Goal: Task Accomplishment & Management: Use online tool/utility

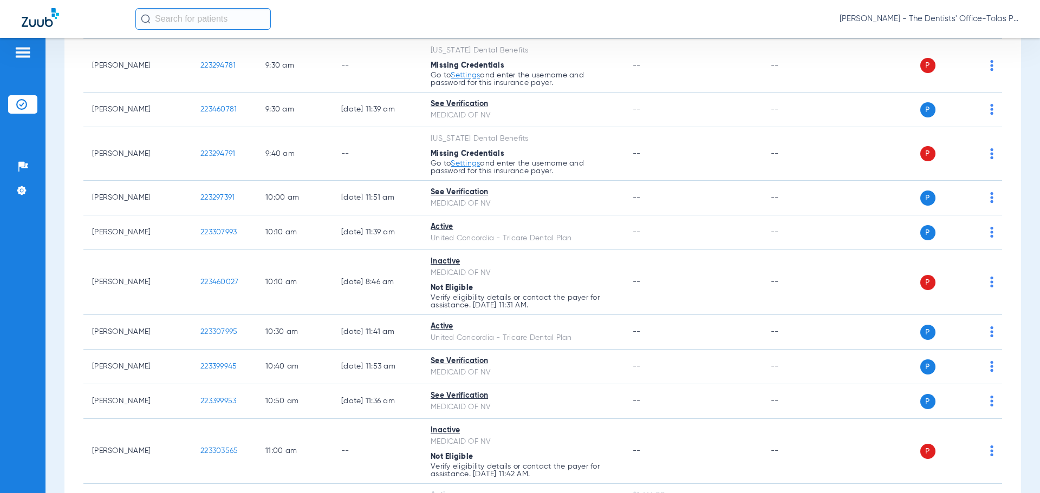
scroll to position [433, 0]
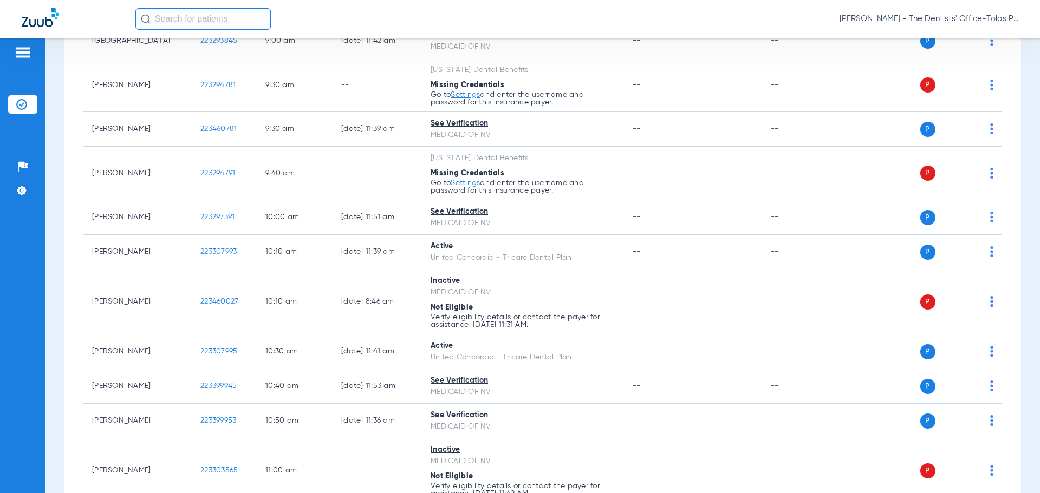
click at [897, 11] on div "[PERSON_NAME] - The Dentists' Office-Tolas Place ([GEOGRAPHIC_DATA])" at bounding box center [576, 19] width 883 height 22
click at [907, 14] on div "Jamie Zari - The Dentists' Office-Tolas Place (TDO Tolas Place)" at bounding box center [576, 19] width 883 height 22
click at [961, 21] on span "Jamie Zari - The Dentists' Office-Tolas Place (TDO Tolas Place)" at bounding box center [928, 19] width 179 height 11
click at [964, 53] on button "Log out" at bounding box center [977, 60] width 78 height 22
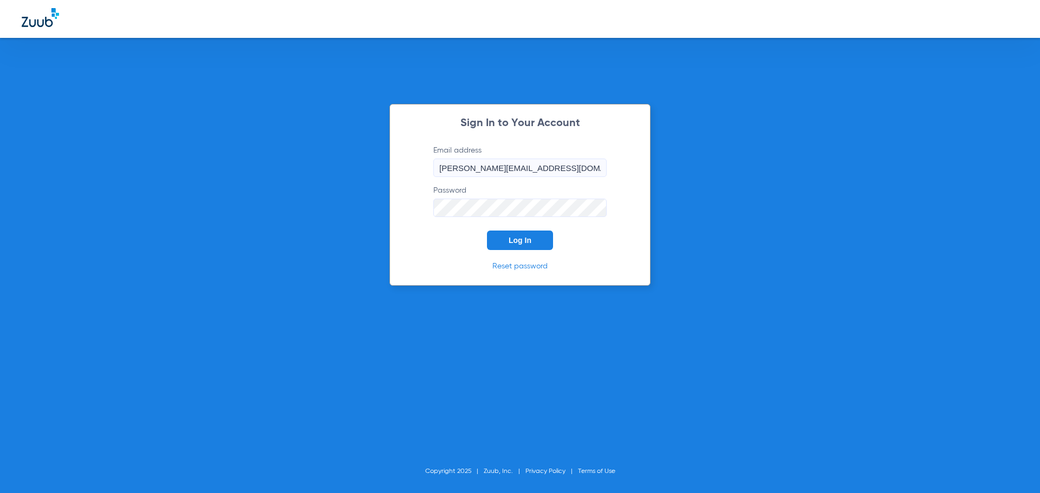
click at [539, 243] on button "Log In" at bounding box center [520, 240] width 66 height 19
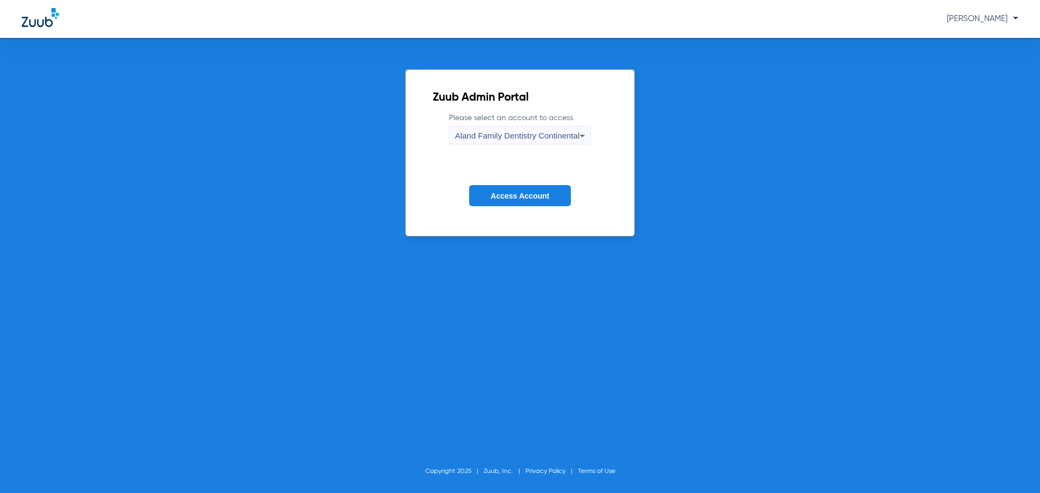
click at [554, 142] on div "Aland Family Dentistry Continental" at bounding box center [517, 136] width 125 height 18
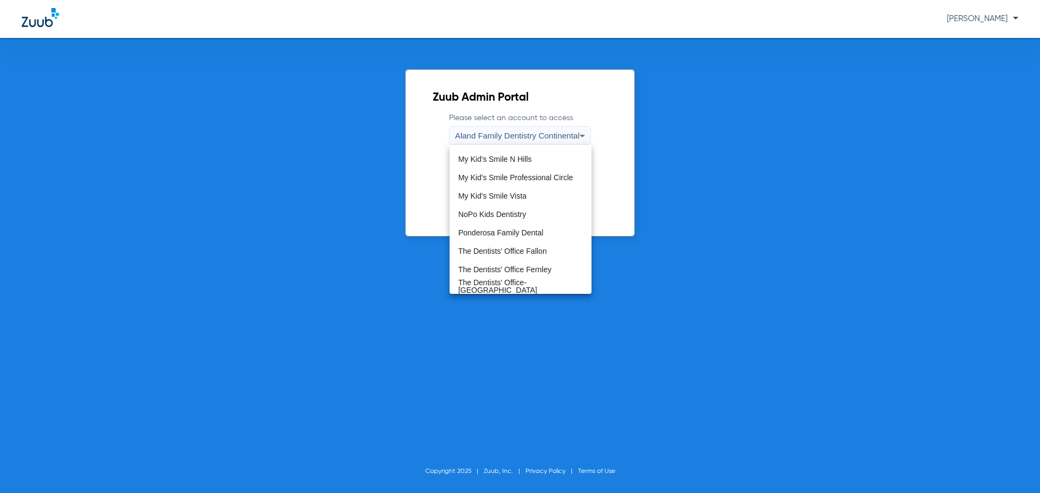
scroll to position [330, 0]
click at [526, 253] on mat-option "The Dentists' Office Fallon" at bounding box center [520, 248] width 142 height 18
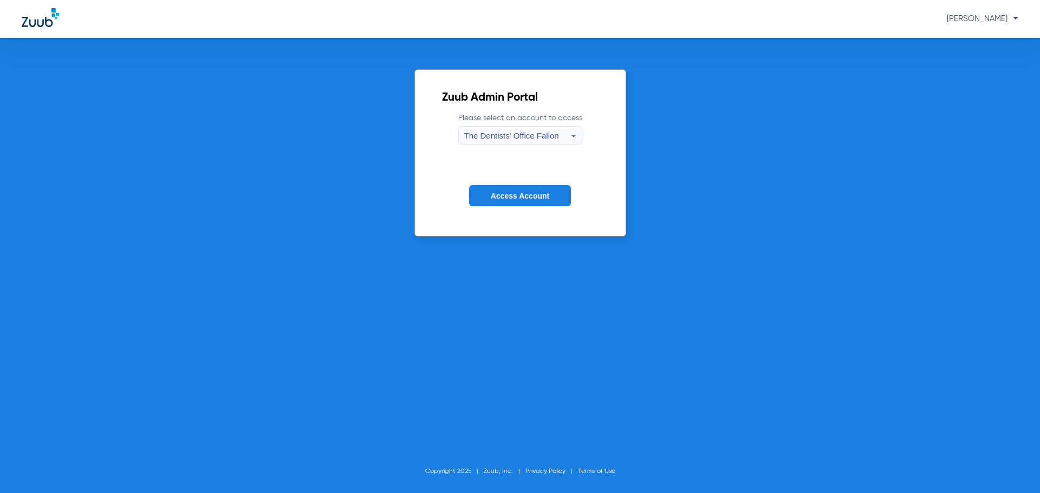
click at [535, 194] on span "Access Account" at bounding box center [520, 196] width 58 height 9
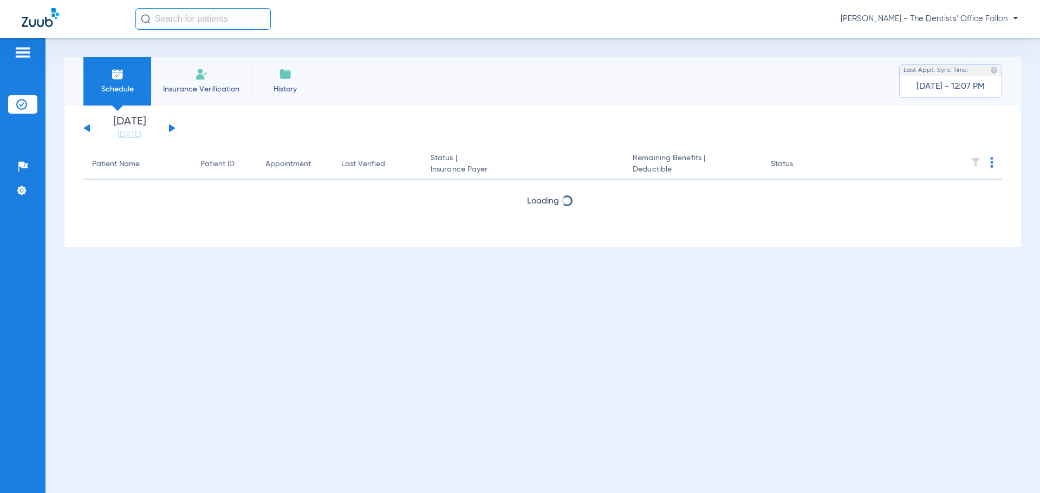
click at [171, 127] on button at bounding box center [172, 128] width 6 height 8
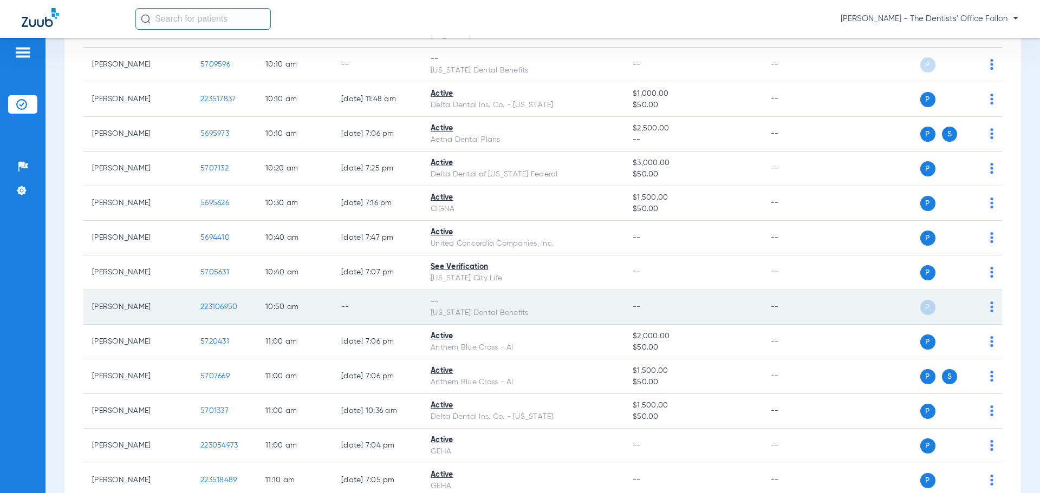
scroll to position [1029, 0]
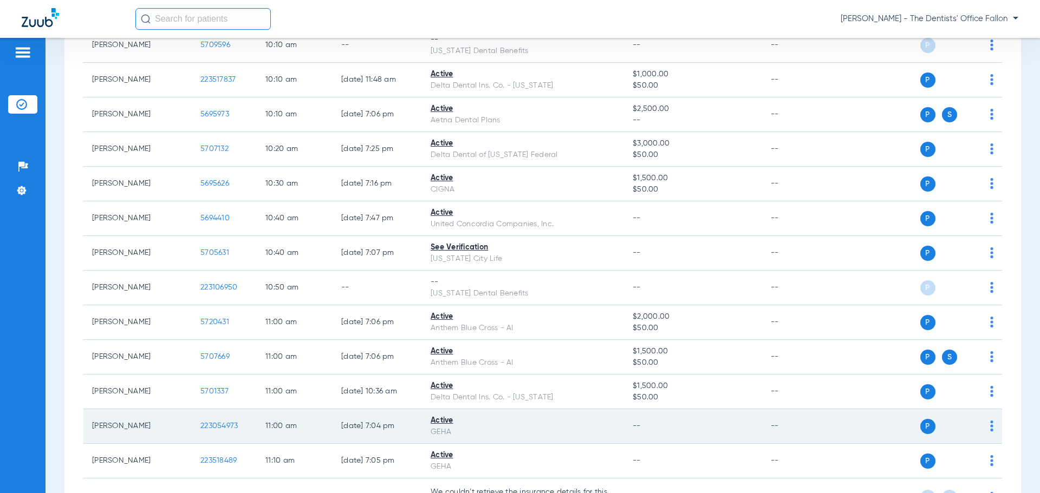
click at [990, 427] on img at bounding box center [991, 426] width 3 height 11
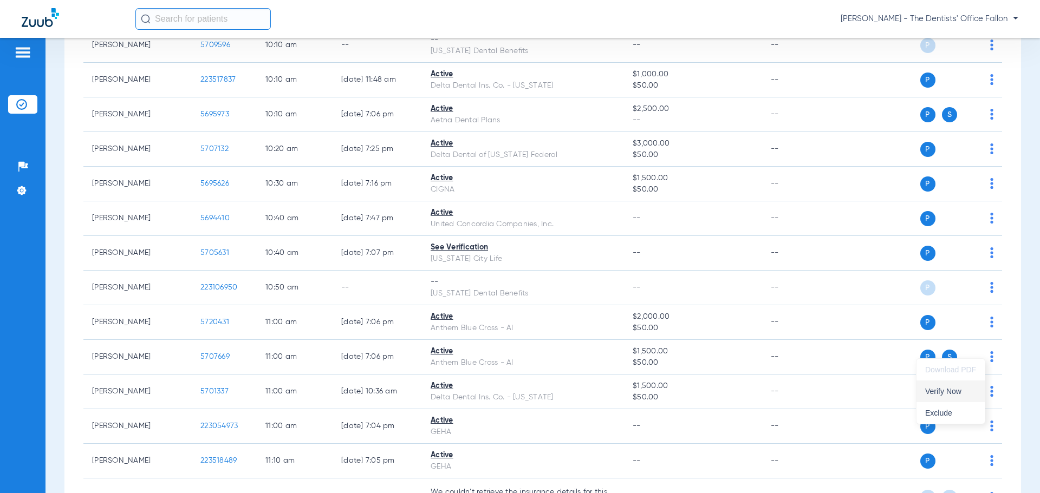
click at [950, 394] on span "Verify Now" at bounding box center [950, 392] width 51 height 8
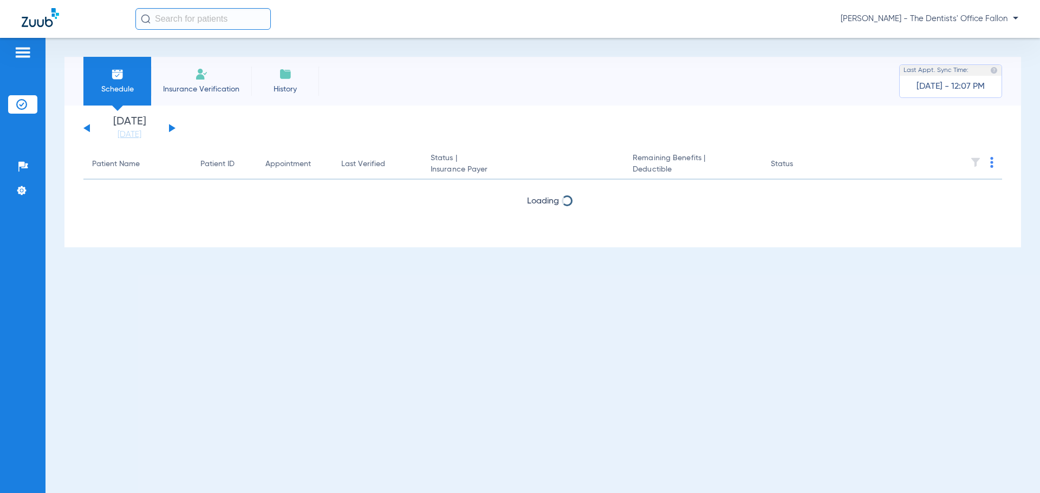
click at [174, 129] on button at bounding box center [172, 128] width 6 height 8
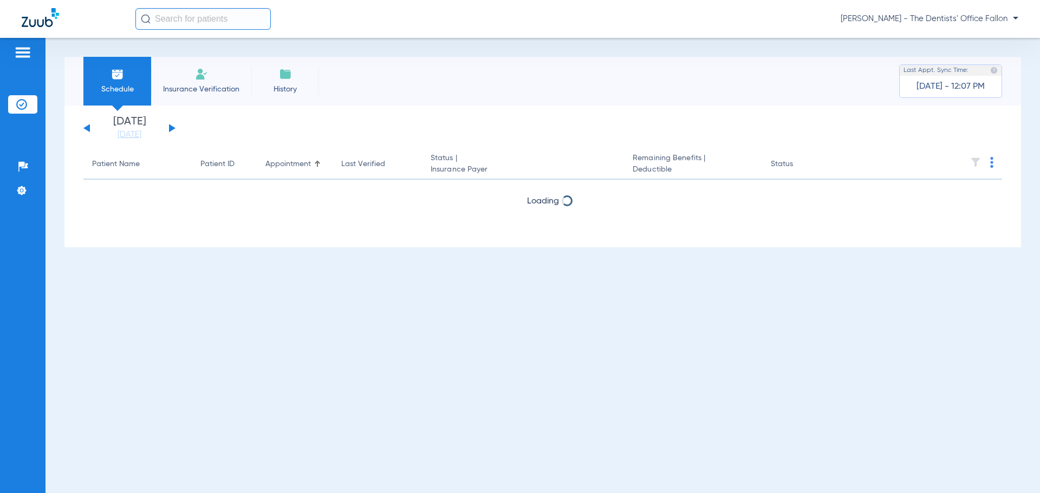
click at [174, 129] on button at bounding box center [172, 128] width 6 height 8
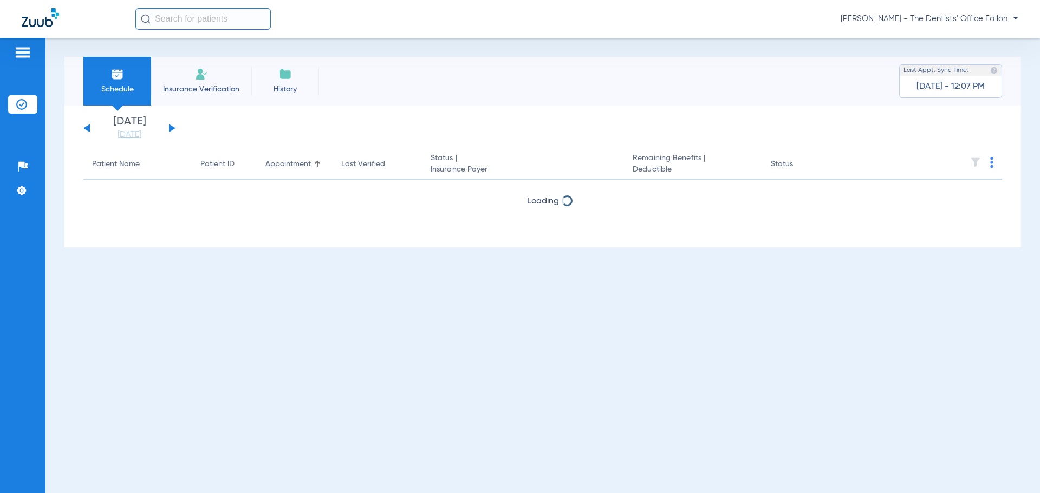
click at [174, 129] on button at bounding box center [172, 128] width 6 height 8
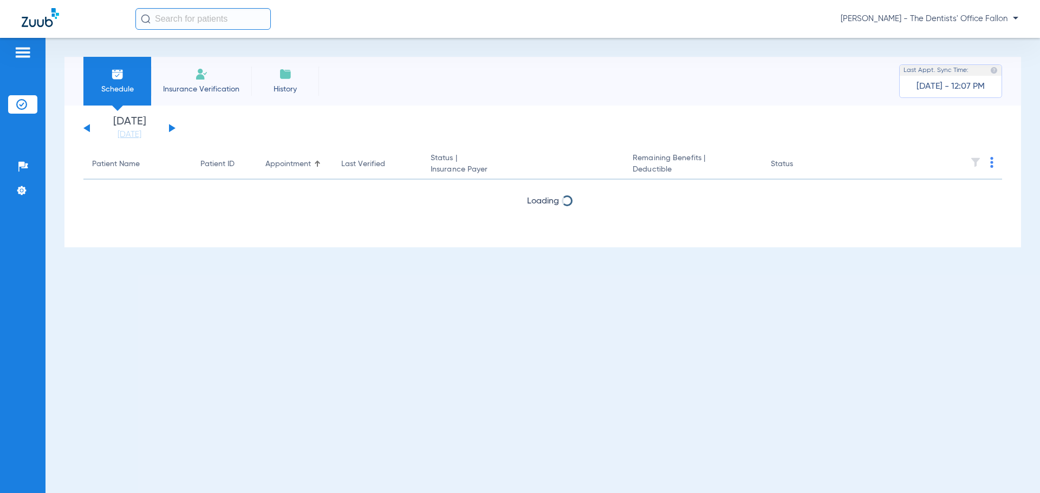
click at [174, 129] on button at bounding box center [172, 128] width 6 height 8
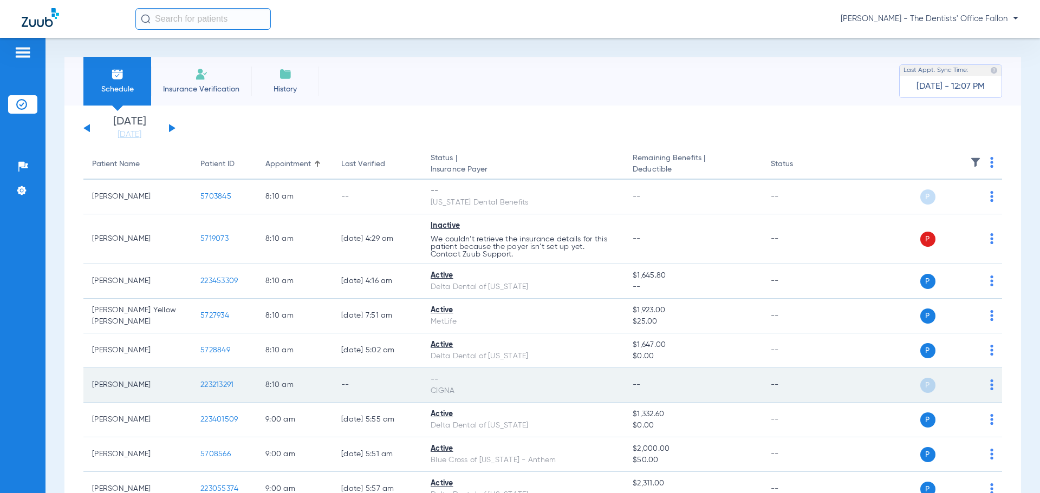
click at [981, 387] on div "P S" at bounding box center [914, 385] width 159 height 15
click at [990, 386] on img at bounding box center [991, 385] width 3 height 11
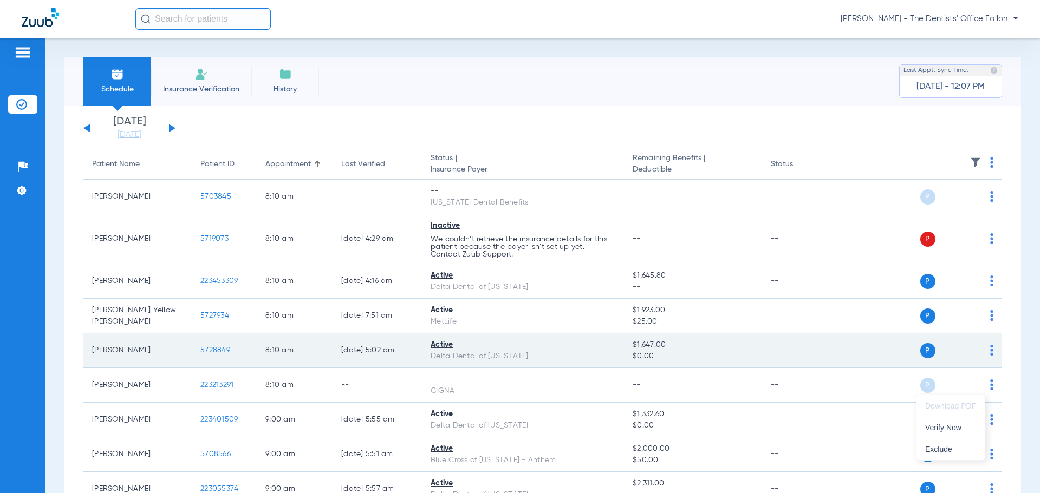
click at [922, 423] on button "Verify Now" at bounding box center [950, 428] width 68 height 22
